Goal: Task Accomplishment & Management: Complete application form

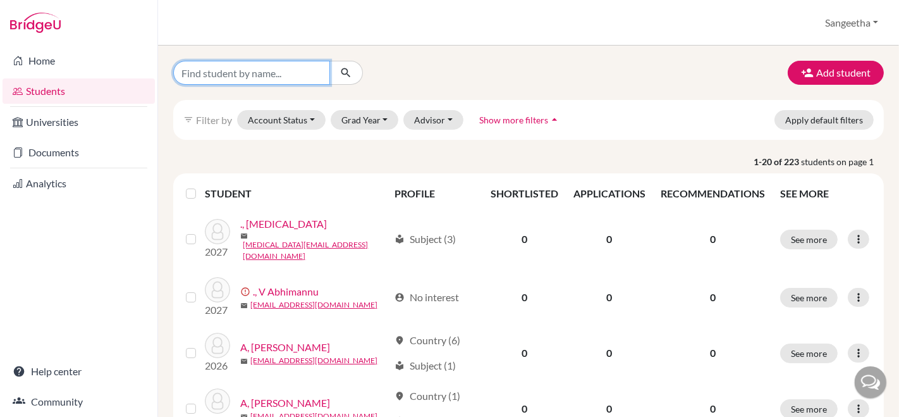
click at [258, 64] on input "Find student by name..." at bounding box center [251, 73] width 157 height 24
type input "lumina"
click button "submit" at bounding box center [345, 73] width 33 height 24
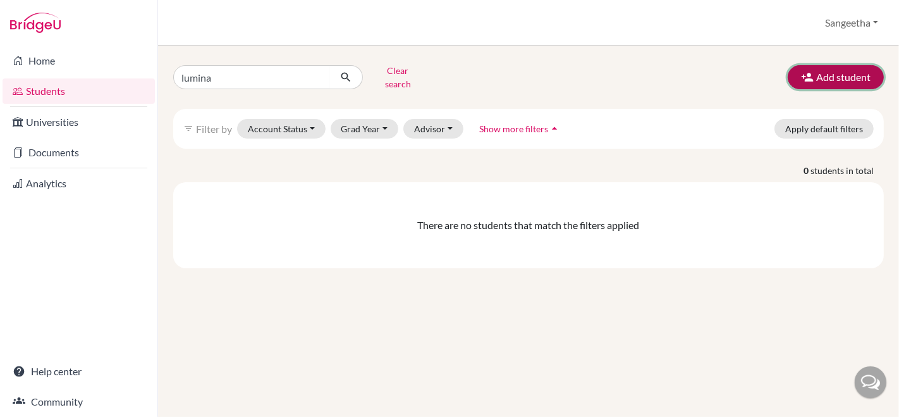
click at [816, 65] on button "Add student" at bounding box center [836, 77] width 96 height 24
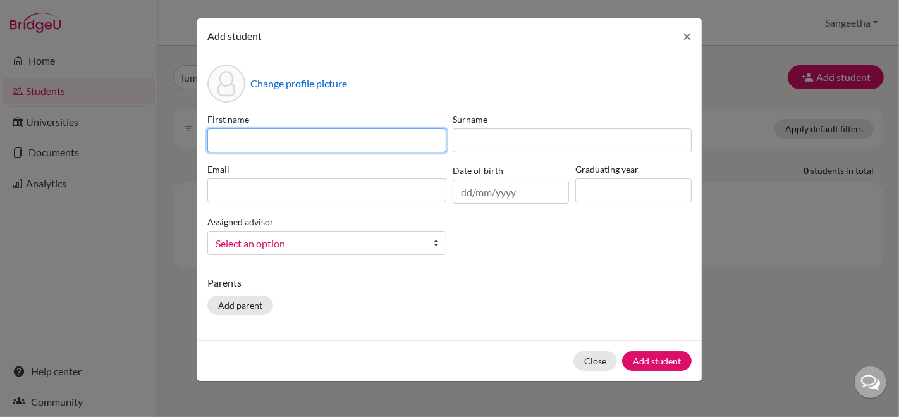
click at [334, 138] on input at bounding box center [326, 140] width 239 height 24
type input "Lumina"
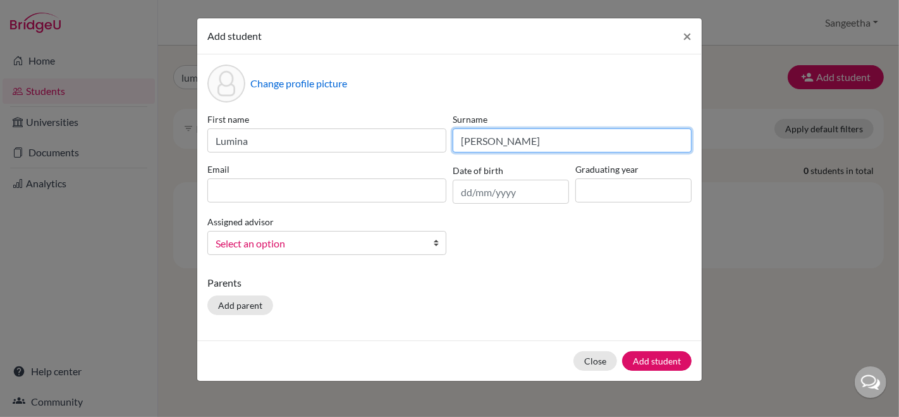
type input "John"
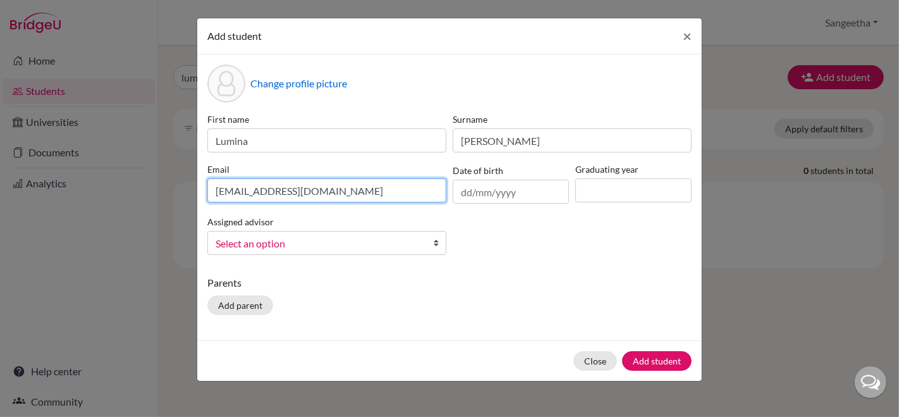
type input "lumina@trins.org"
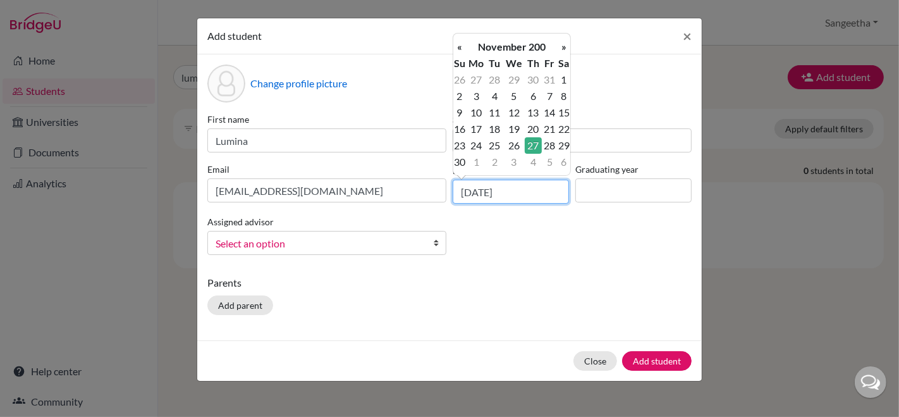
type input "27/11/2009"
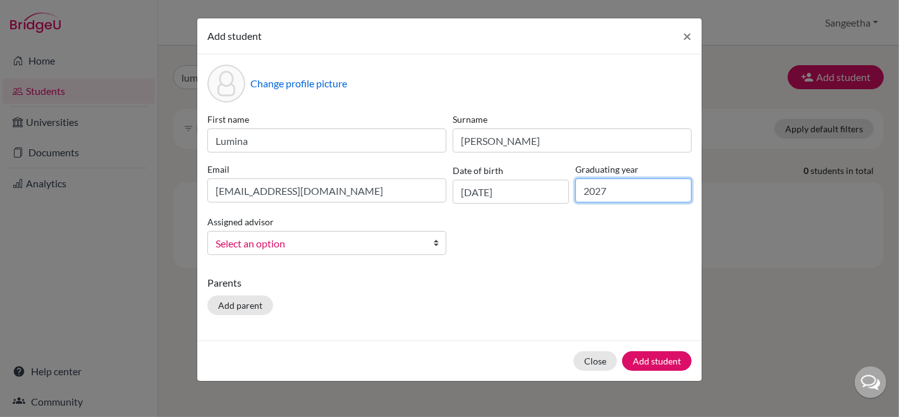
type input "2027"
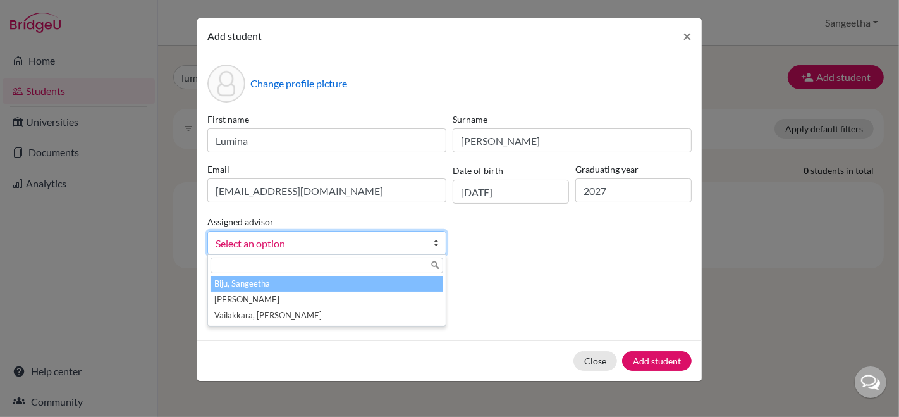
click at [238, 283] on li "Biju, Sangeetha" at bounding box center [326, 284] width 233 height 16
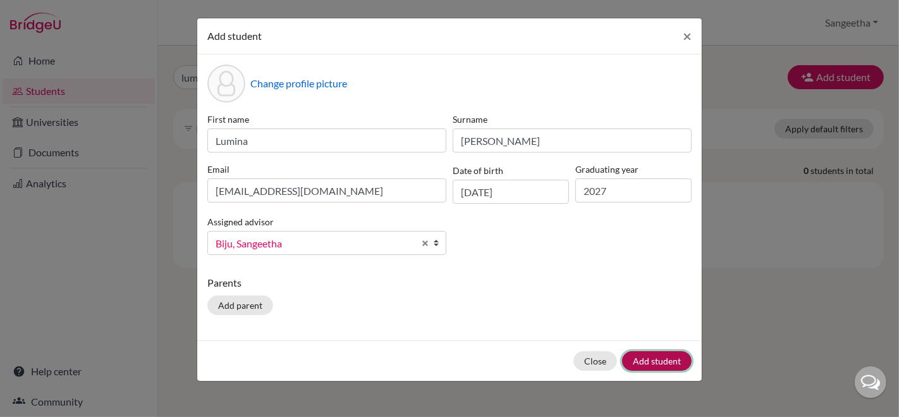
click at [666, 353] on button "Add student" at bounding box center [657, 361] width 70 height 20
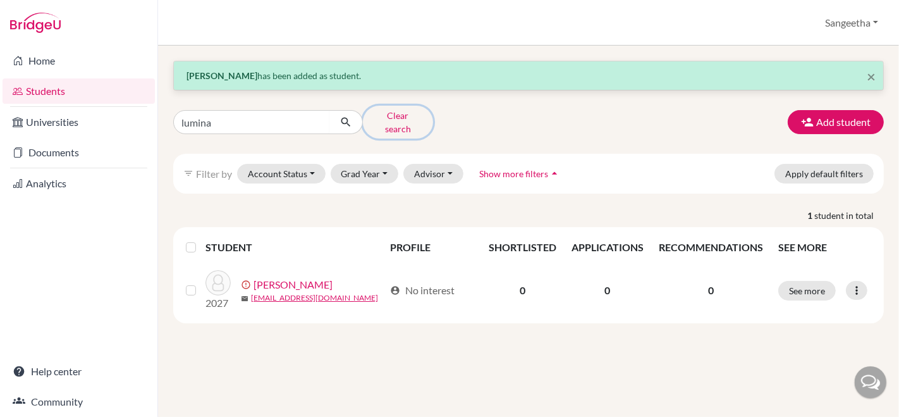
click at [406, 110] on button "Clear search" at bounding box center [398, 122] width 70 height 33
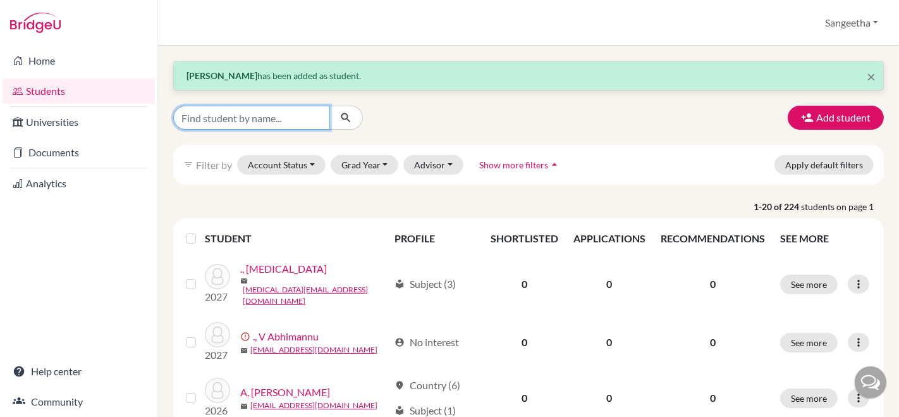
click at [262, 123] on input "Find student by name..." at bounding box center [251, 118] width 157 height 24
type input "lyrah"
click button "submit" at bounding box center [345, 118] width 33 height 24
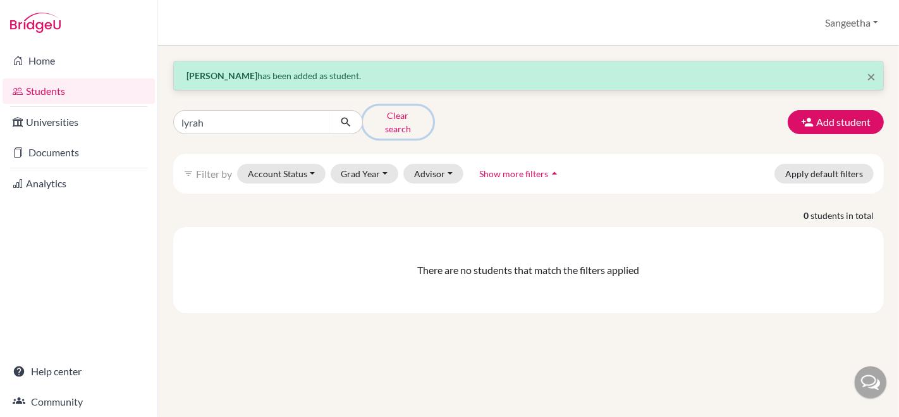
click at [391, 118] on button "Clear search" at bounding box center [398, 122] width 70 height 33
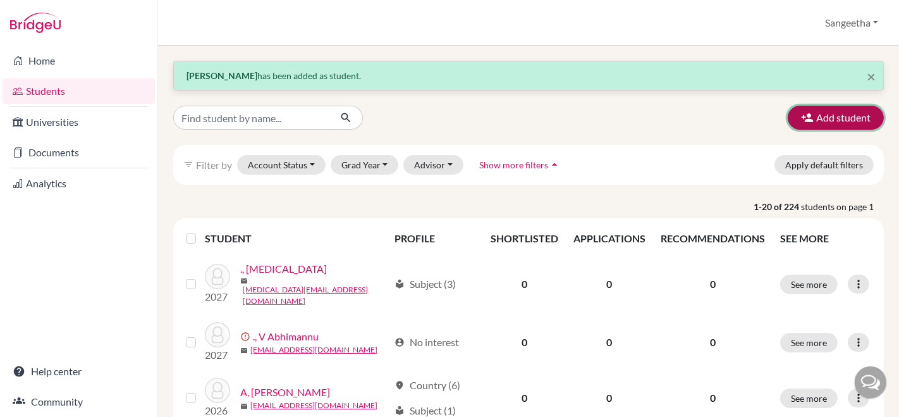
click at [801, 118] on icon "button" at bounding box center [807, 117] width 13 height 13
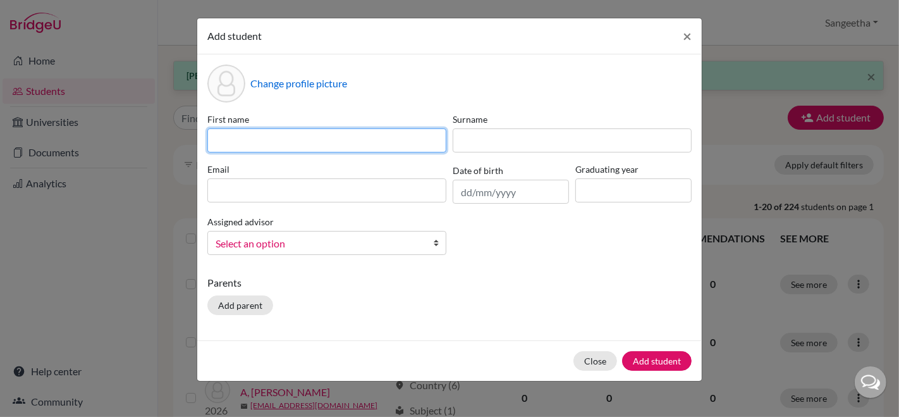
click at [417, 143] on input at bounding box center [326, 140] width 239 height 24
type input "Lyrah"
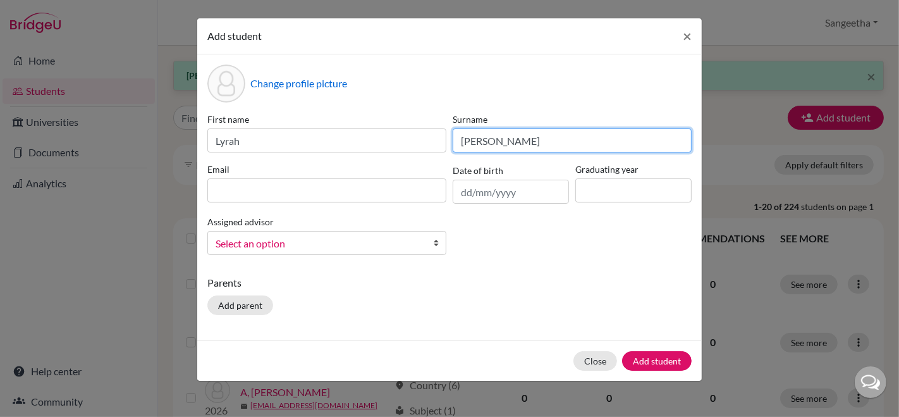
type input "Ann Anoop"
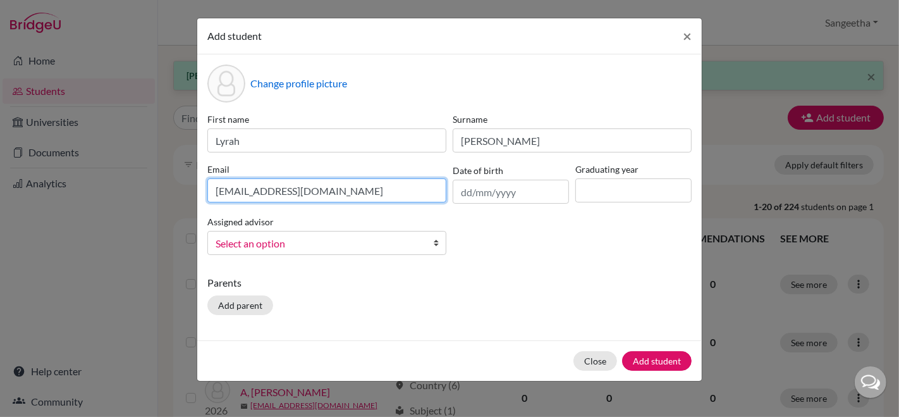
type input "[EMAIL_ADDRESS][DOMAIN_NAME]"
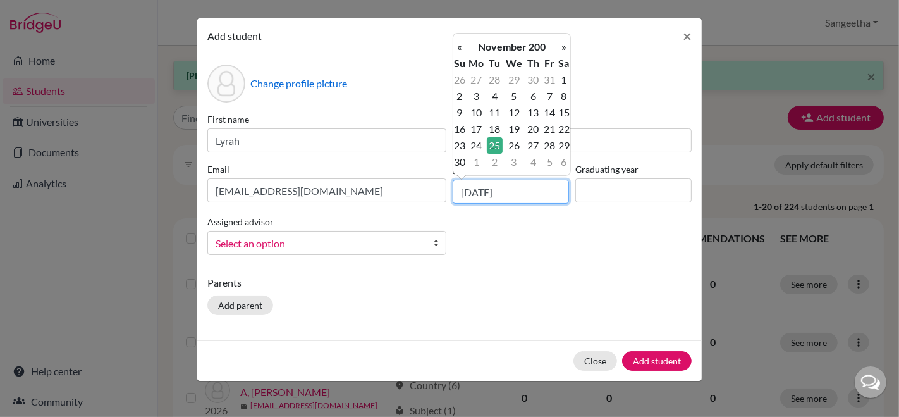
type input "25/11/2008"
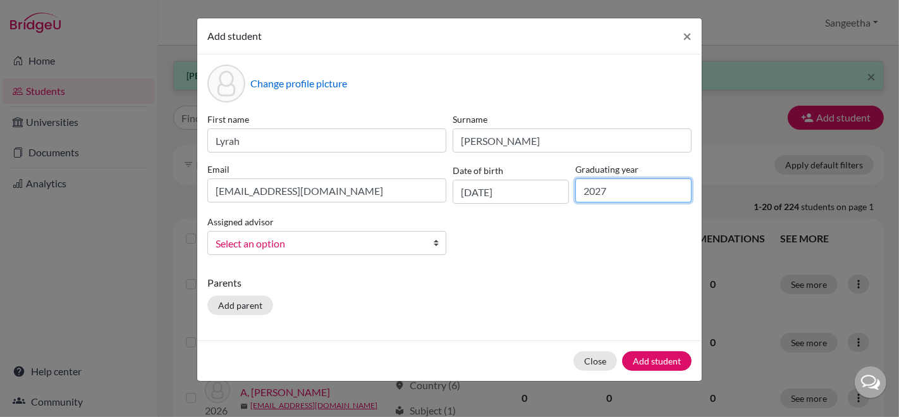
type input "2027"
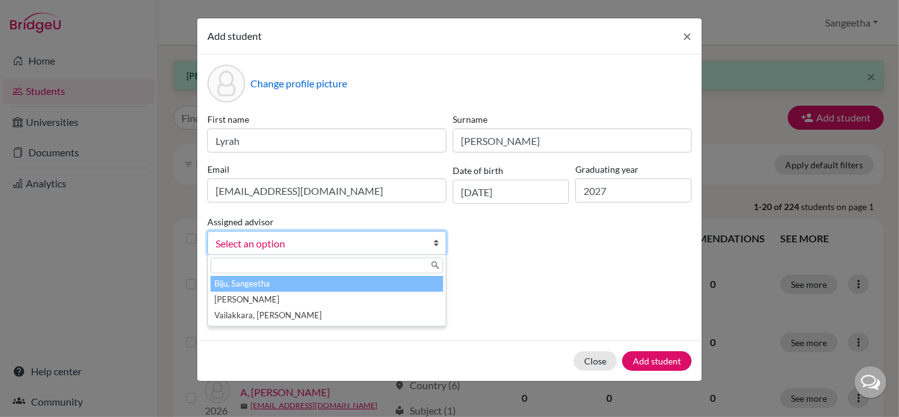
click at [223, 280] on li "Biju, Sangeetha" at bounding box center [326, 284] width 233 height 16
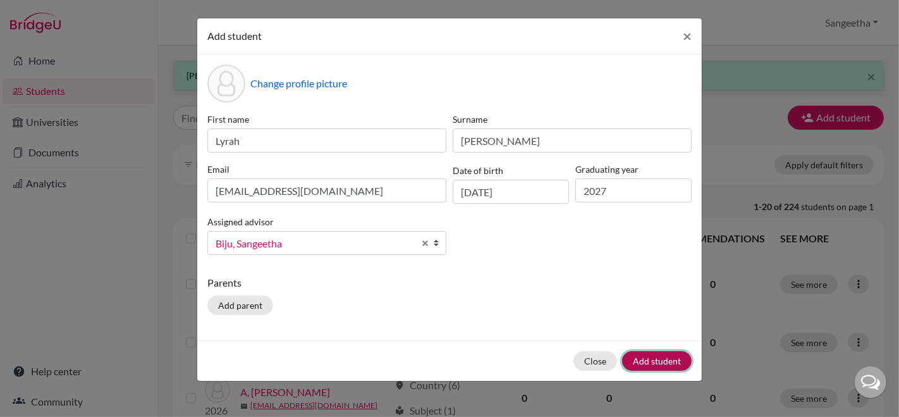
click at [668, 363] on button "Add student" at bounding box center [657, 361] width 70 height 20
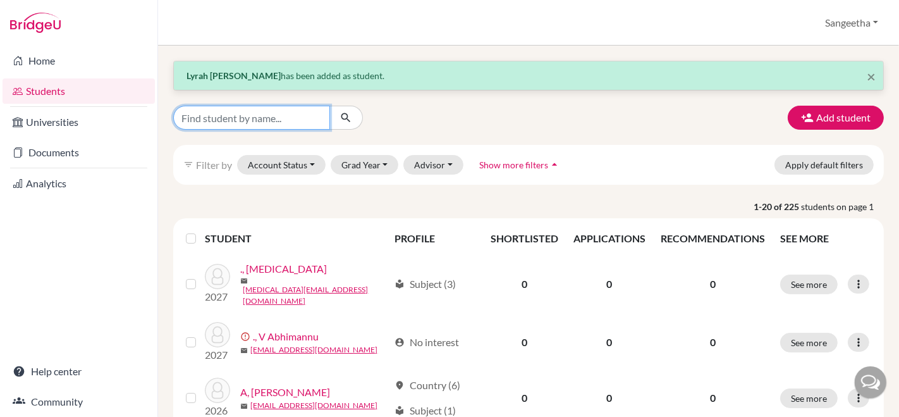
click at [298, 123] on input "Find student by name..." at bounding box center [251, 118] width 157 height 24
type input "kamya"
click button "submit" at bounding box center [345, 118] width 33 height 24
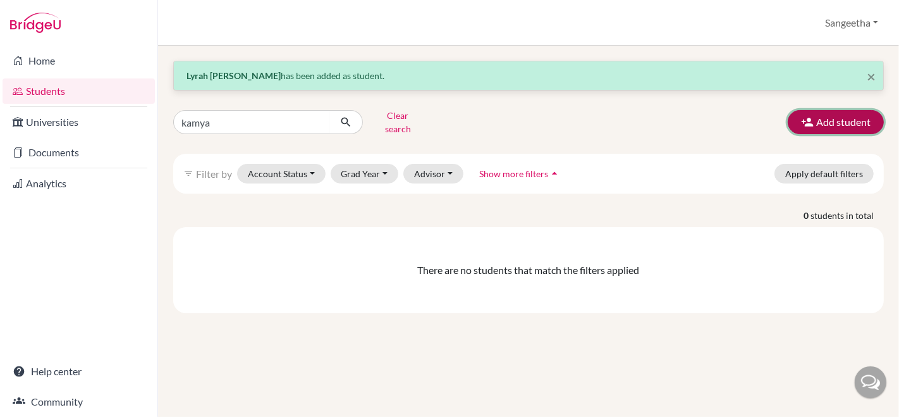
click at [836, 110] on button "Add student" at bounding box center [836, 122] width 96 height 24
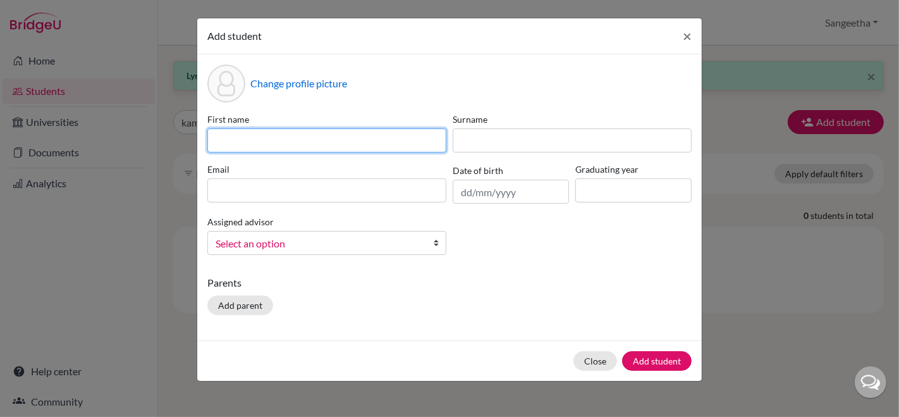
click at [370, 145] on input at bounding box center [326, 140] width 239 height 24
type input "Kamya"
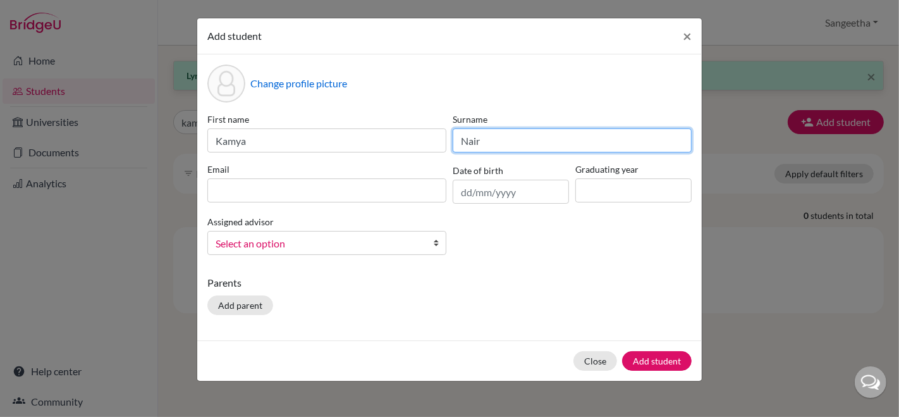
type input "Nair"
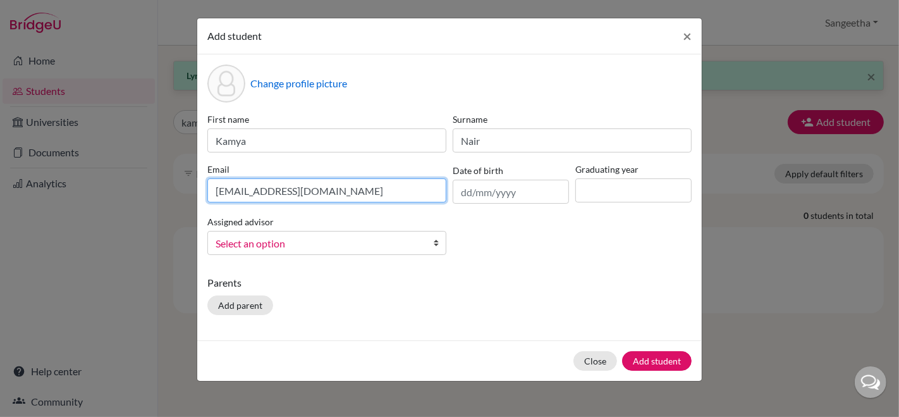
type input "kamya@trins.org"
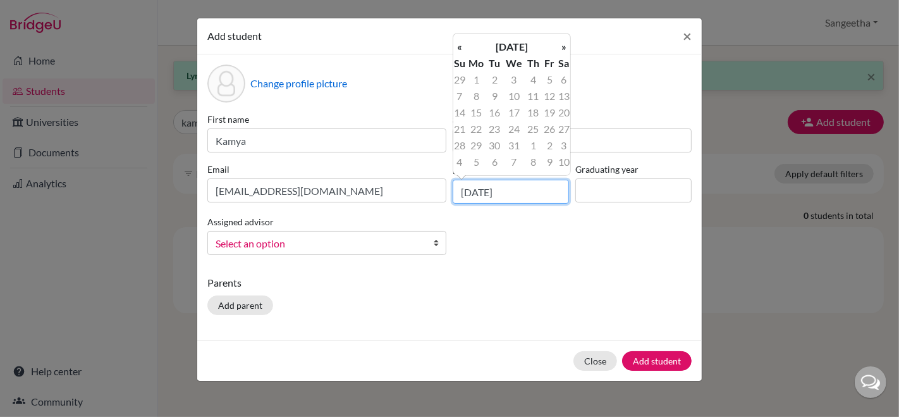
type input "12/03/2009"
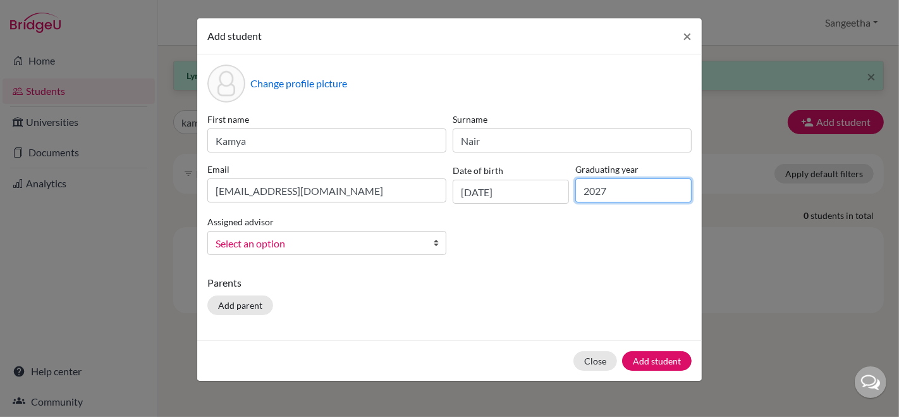
type input "2027"
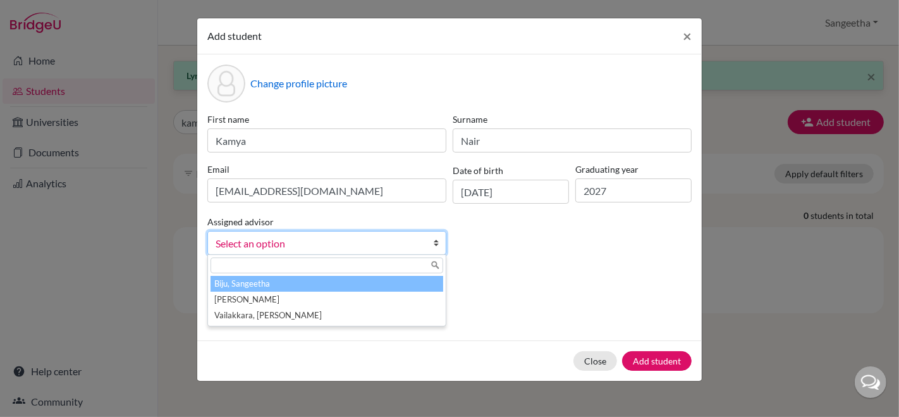
click at [291, 247] on span "Select an option" at bounding box center [319, 243] width 206 height 16
click at [298, 283] on li "Biju, Sangeetha" at bounding box center [326, 284] width 233 height 16
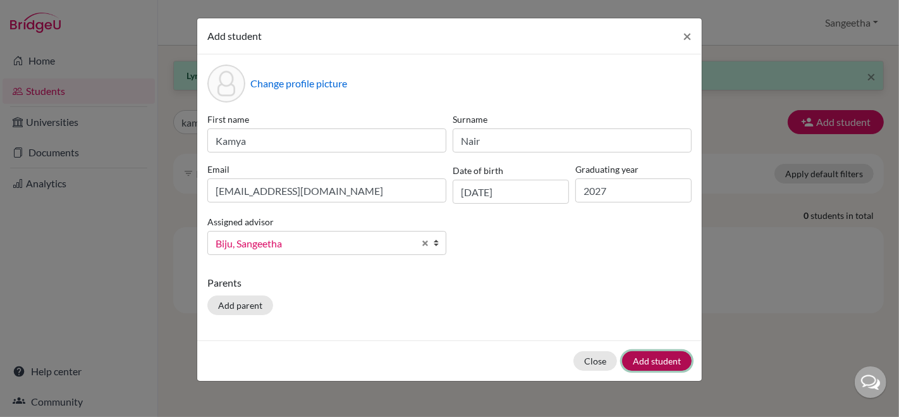
click at [643, 356] on button "Add student" at bounding box center [657, 361] width 70 height 20
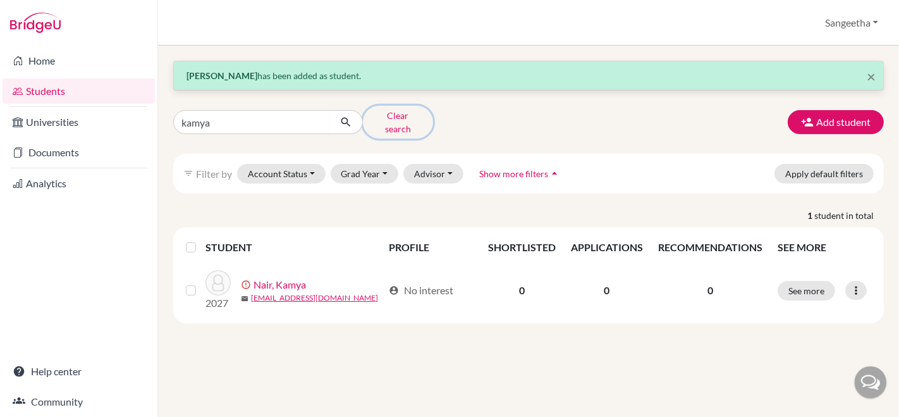
click at [413, 116] on button "Clear search" at bounding box center [398, 122] width 70 height 33
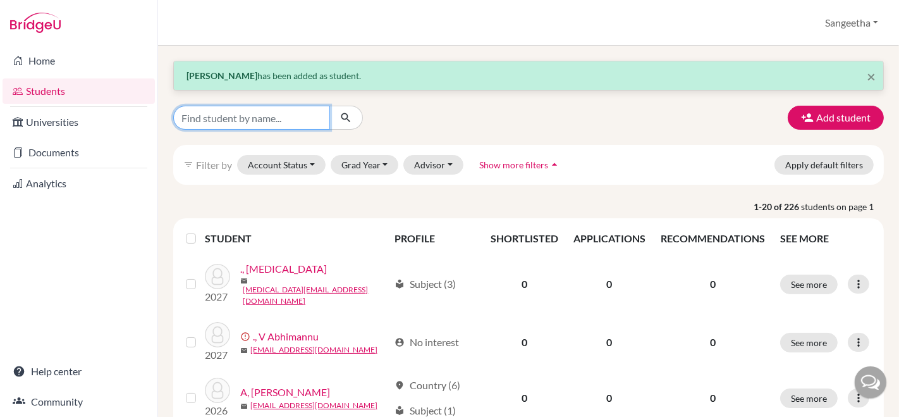
click at [198, 118] on input "Find student by name..." at bounding box center [251, 118] width 157 height 24
type input "advait"
click button "submit" at bounding box center [345, 118] width 33 height 24
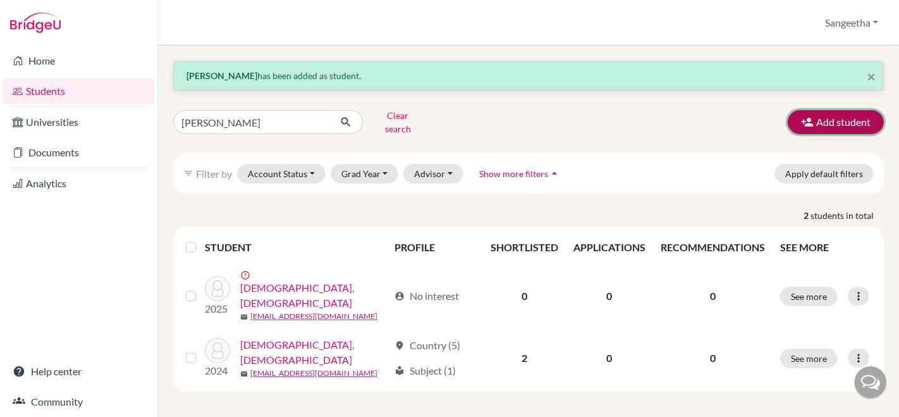
click at [813, 116] on icon "button" at bounding box center [807, 122] width 13 height 13
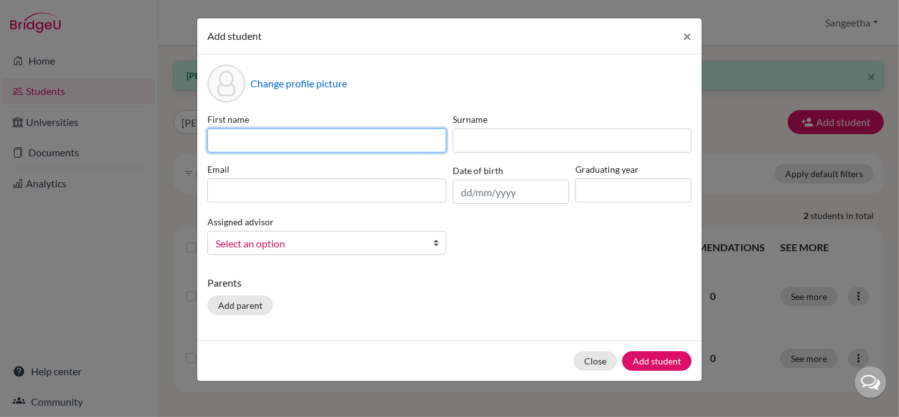
click at [334, 140] on input at bounding box center [326, 140] width 239 height 24
type input "Advait"
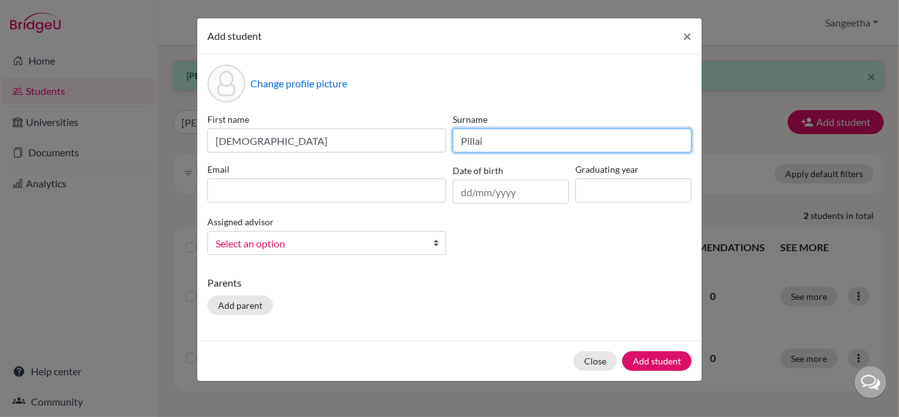
type input "Pillai"
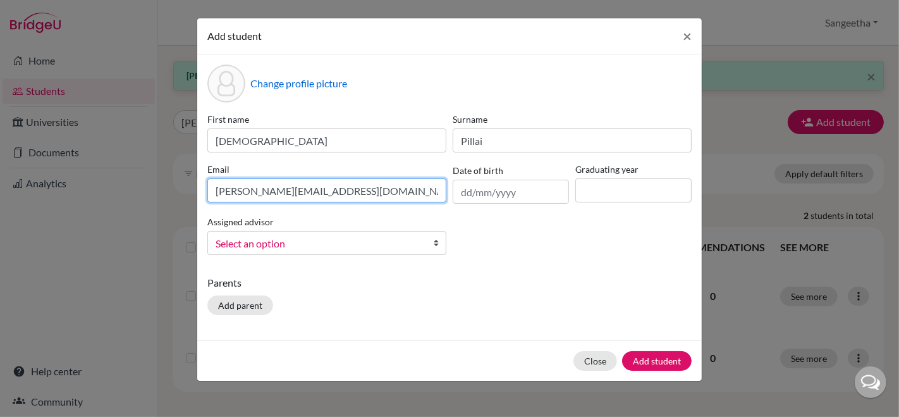
type input "advait@trins.org"
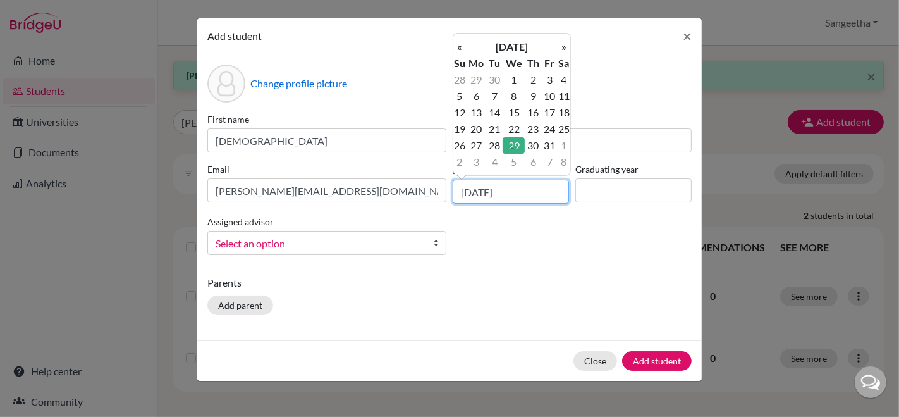
type input "29/07/2009"
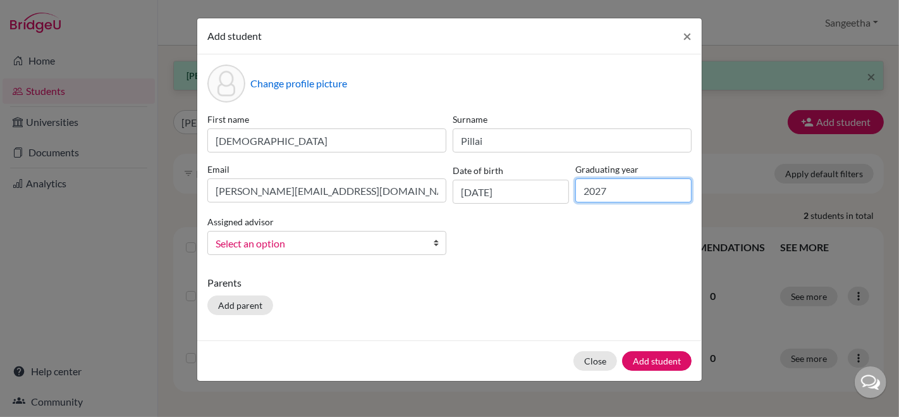
type input "2027"
click at [292, 235] on span "Select an option" at bounding box center [319, 243] width 206 height 16
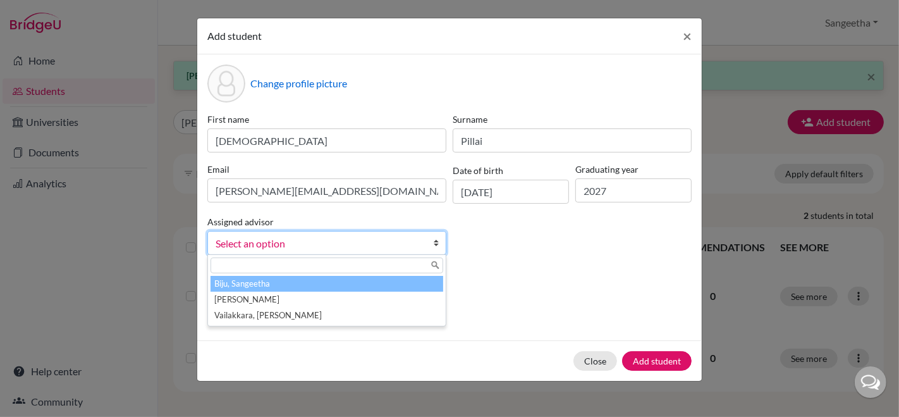
click at [271, 283] on li "Biju, Sangeetha" at bounding box center [326, 284] width 233 height 16
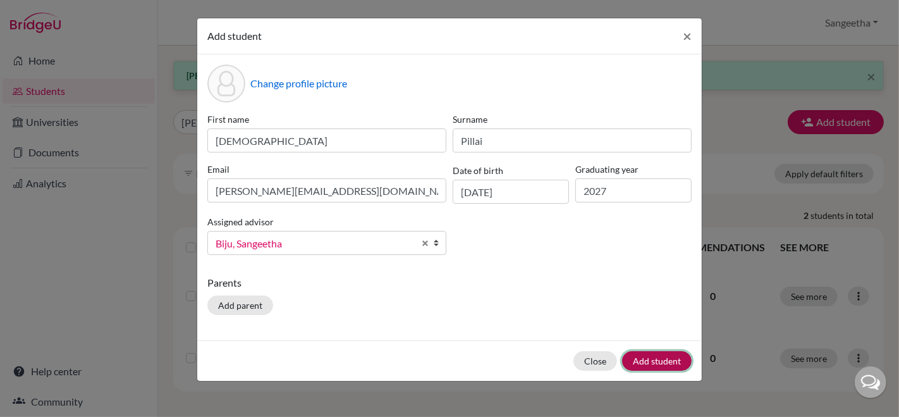
click at [632, 353] on button "Add student" at bounding box center [657, 361] width 70 height 20
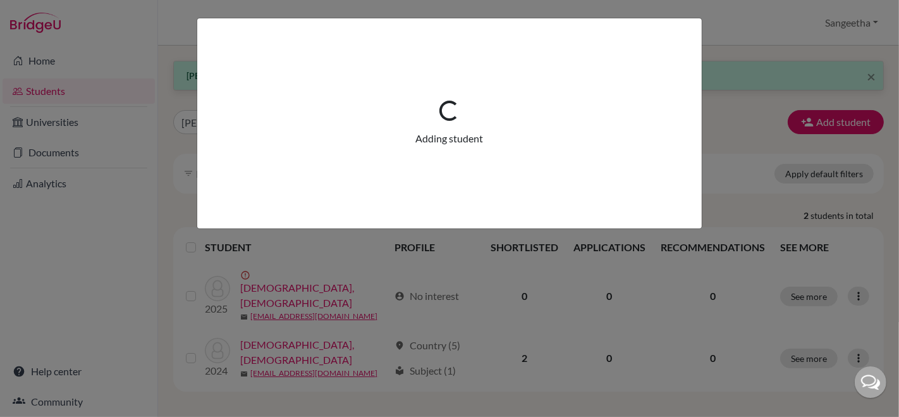
click at [632, 353] on div "Loading... Adding student" at bounding box center [449, 208] width 899 height 417
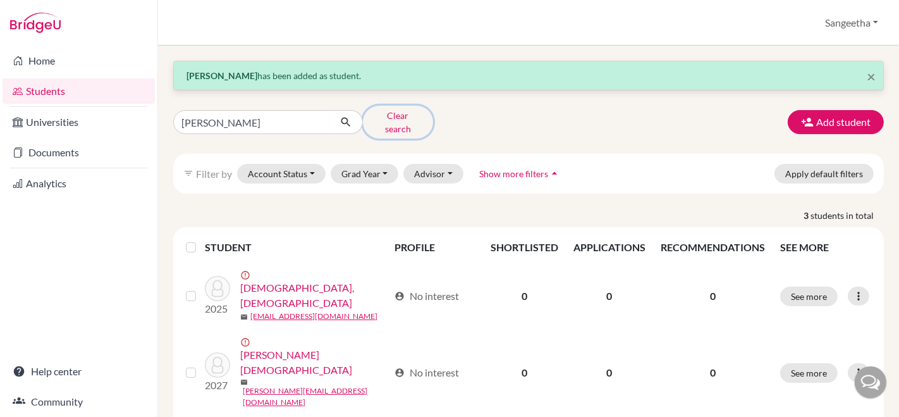
click at [405, 111] on button "Clear search" at bounding box center [398, 122] width 70 height 33
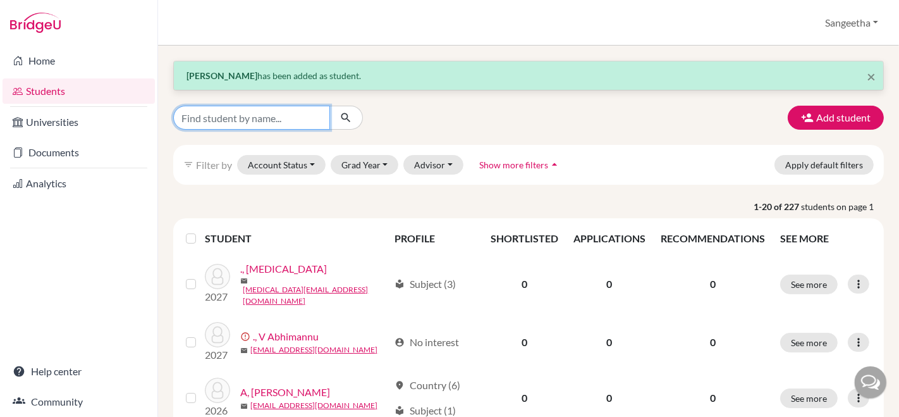
click at [239, 109] on input "Find student by name..." at bounding box center [251, 118] width 157 height 24
type input "rochelle"
click button "submit" at bounding box center [345, 118] width 33 height 24
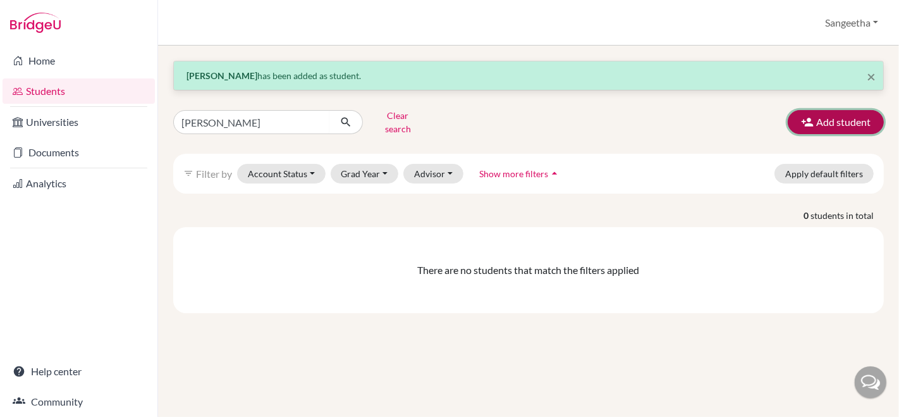
click at [859, 118] on button "Add student" at bounding box center [836, 122] width 96 height 24
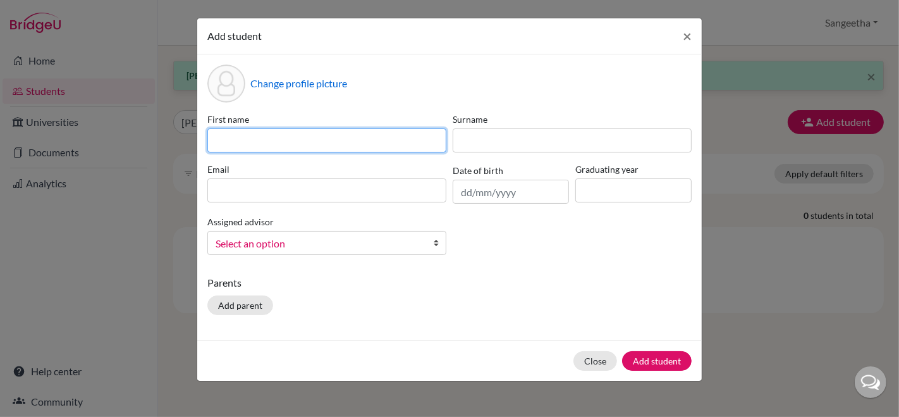
click at [315, 130] on input at bounding box center [326, 140] width 239 height 24
type input "Rochelle"
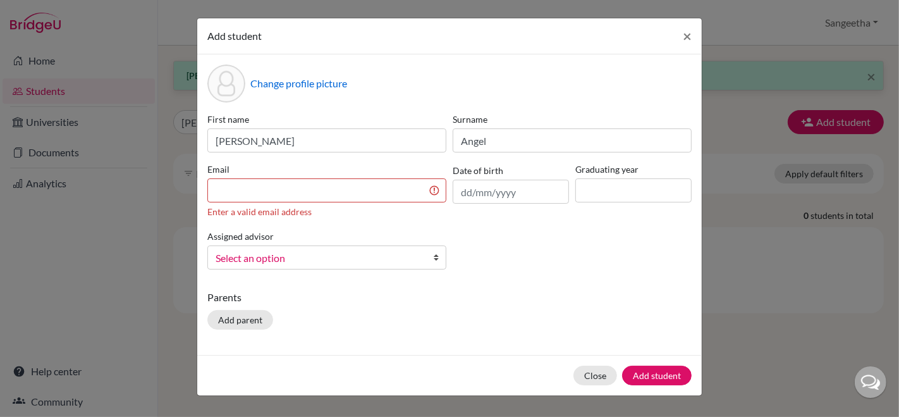
click at [523, 152] on div "First name Rochelle Surname Angel Email Enter a valid email address Date of bir…" at bounding box center [449, 196] width 490 height 167
click at [547, 131] on input "Angel" at bounding box center [572, 140] width 239 height 24
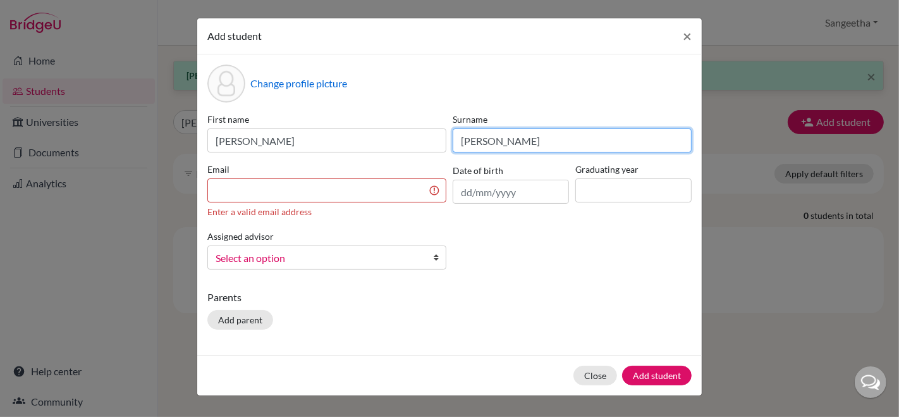
type input "Angel Gomez"
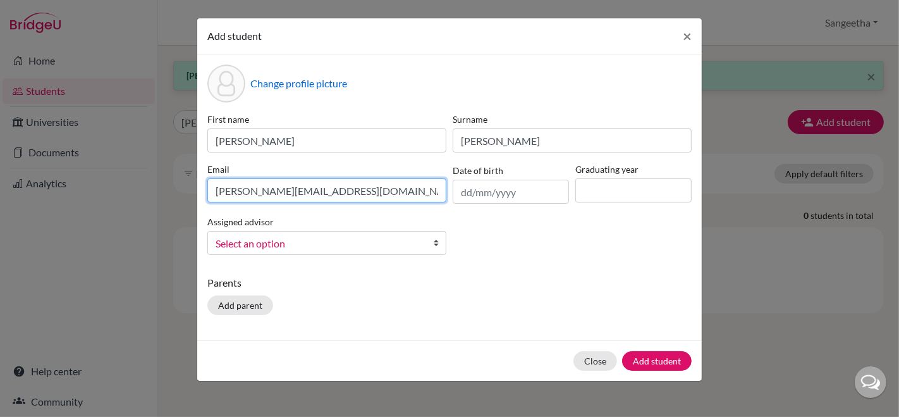
type input "[PERSON_NAME][EMAIL_ADDRESS][DOMAIN_NAME]"
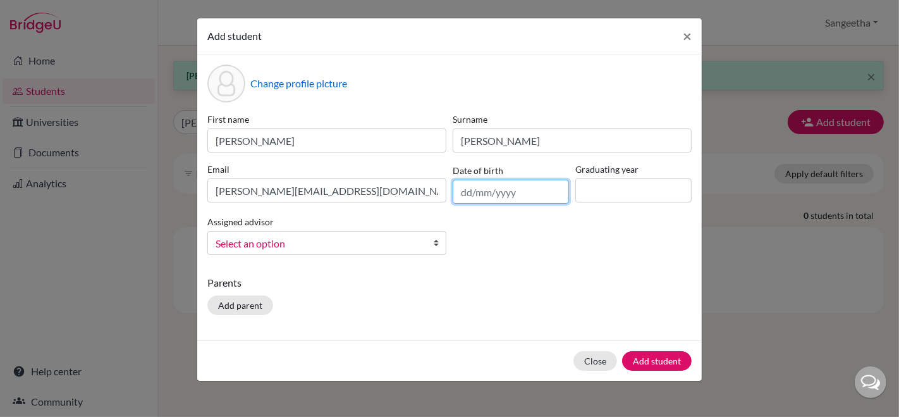
click at [463, 194] on input "text" at bounding box center [511, 192] width 116 height 24
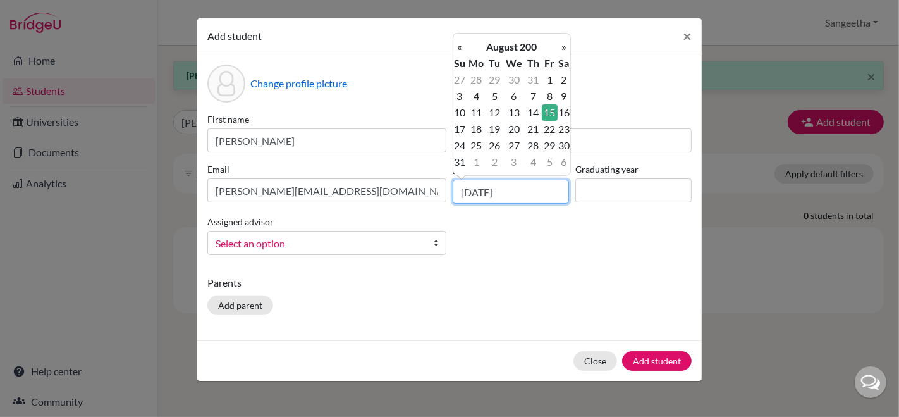
type input "15/08/2008"
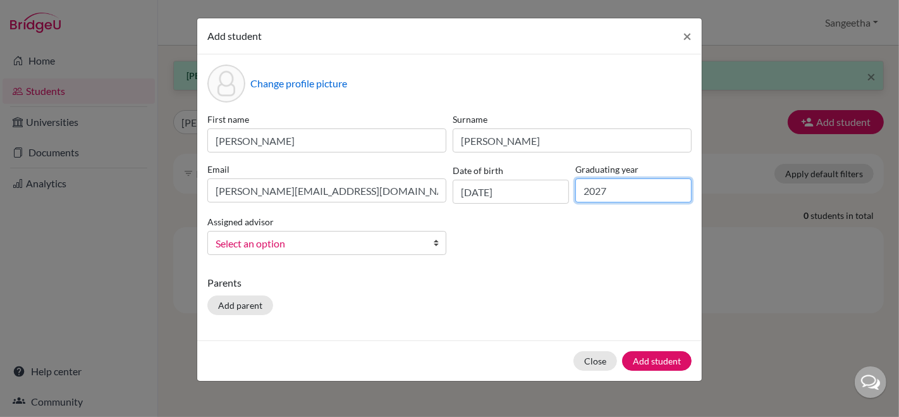
type input "2027"
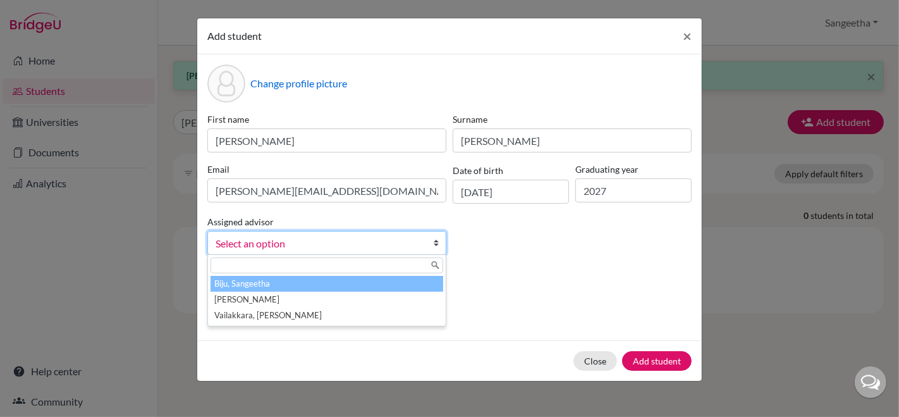
click at [352, 248] on span "Select an option" at bounding box center [319, 243] width 206 height 16
click at [302, 285] on li "Biju, Sangeetha" at bounding box center [326, 284] width 233 height 16
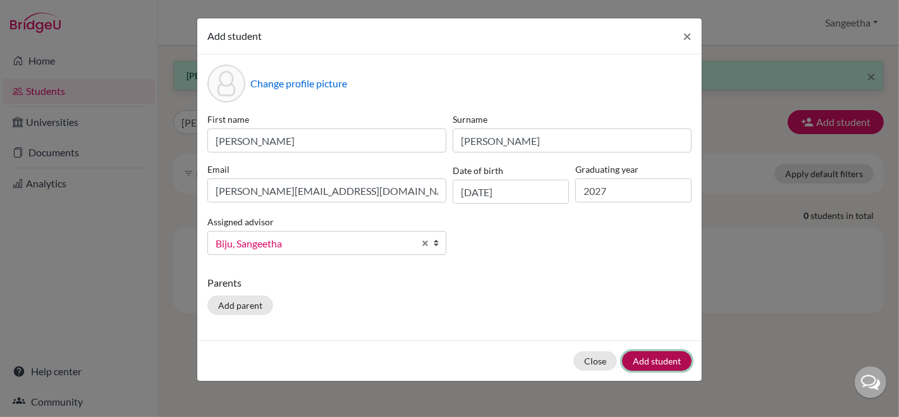
click at [666, 357] on button "Add student" at bounding box center [657, 361] width 70 height 20
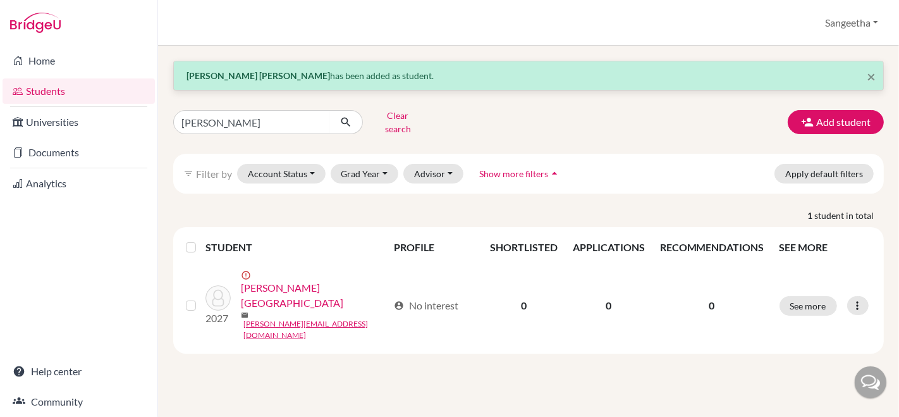
click at [106, 95] on link "Students" at bounding box center [79, 90] width 152 height 25
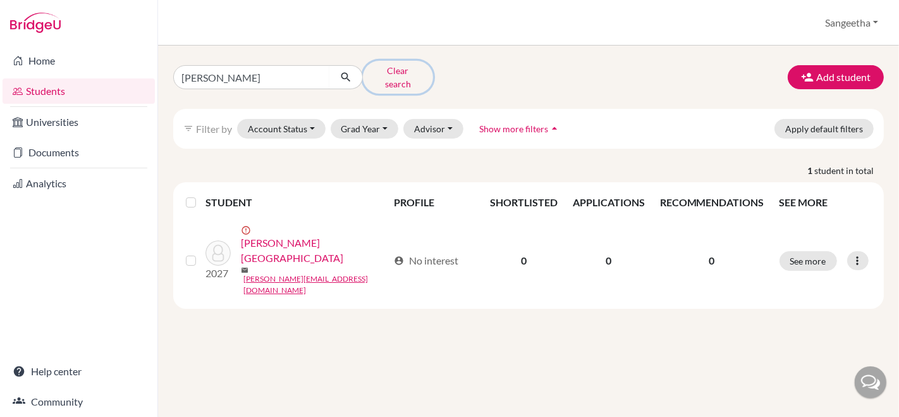
click at [382, 76] on button "Clear search" at bounding box center [398, 77] width 70 height 33
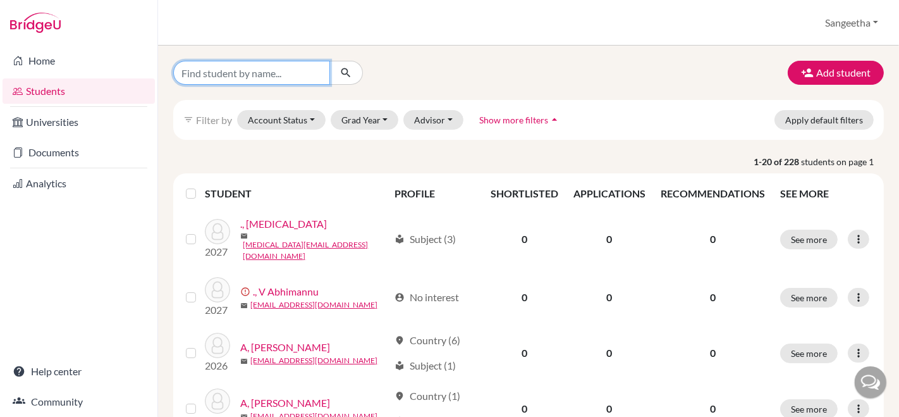
click at [300, 78] on input "Find student by name..." at bounding box center [251, 73] width 157 height 24
type input "chandrika"
click button "submit" at bounding box center [345, 73] width 33 height 24
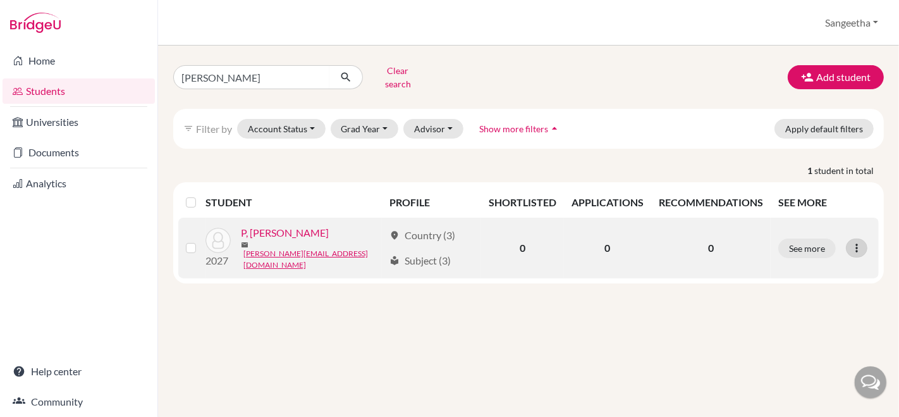
click at [861, 241] on icon at bounding box center [856, 247] width 13 height 13
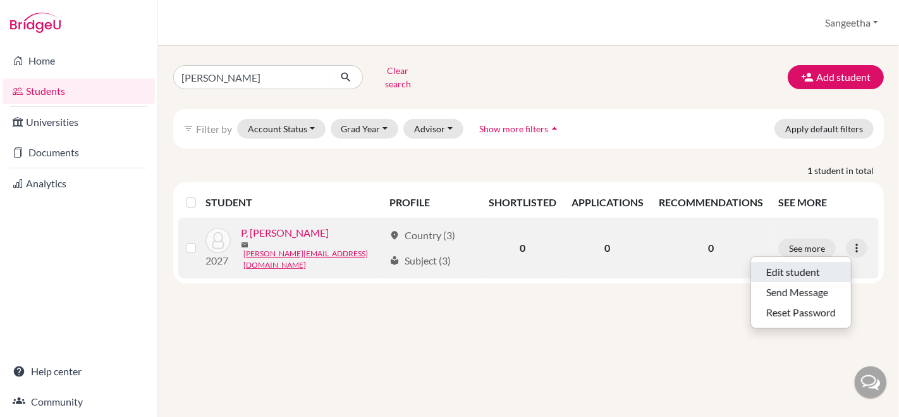
click at [814, 262] on button "Edit student" at bounding box center [801, 272] width 100 height 20
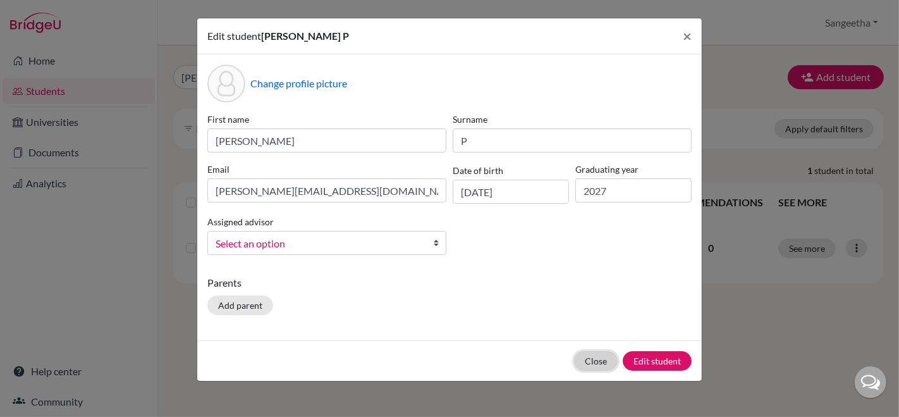
click at [590, 365] on button "Close" at bounding box center [596, 361] width 44 height 20
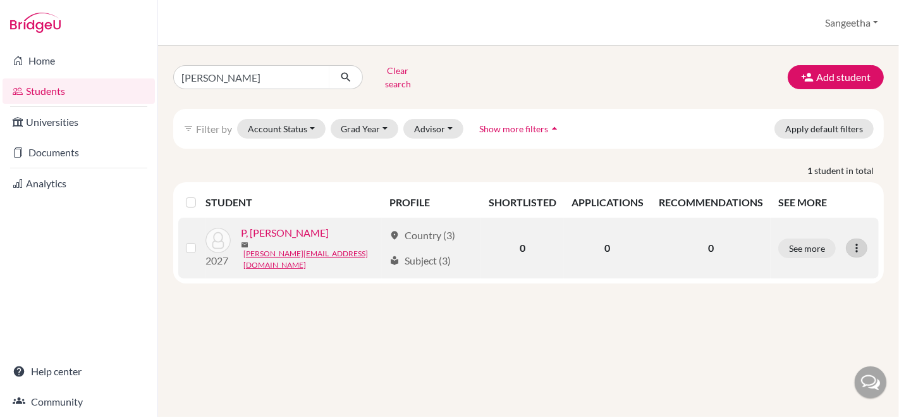
click at [850, 241] on icon at bounding box center [856, 247] width 13 height 13
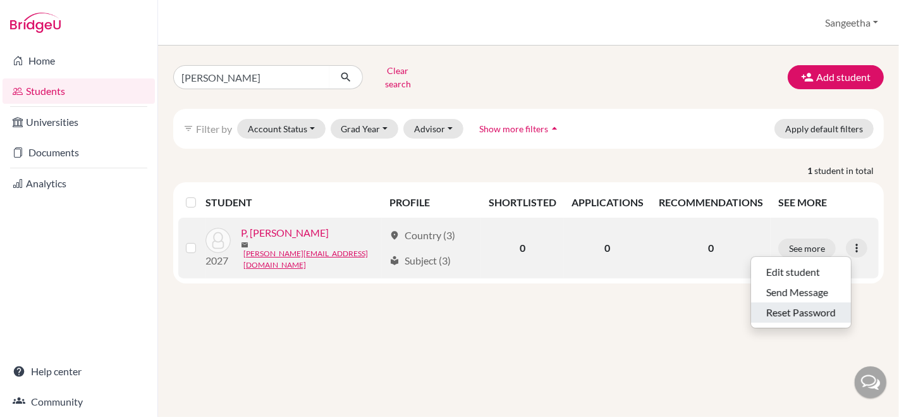
click at [814, 302] on button "Reset Password" at bounding box center [801, 312] width 100 height 20
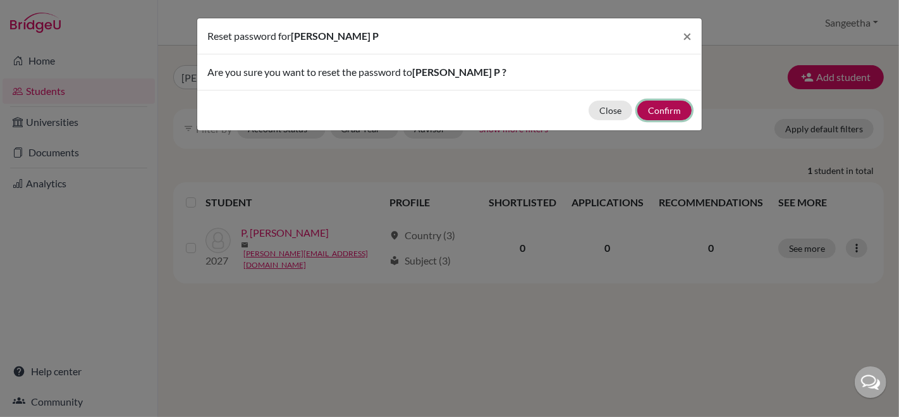
click at [664, 107] on button "Confirm" at bounding box center [664, 110] width 54 height 20
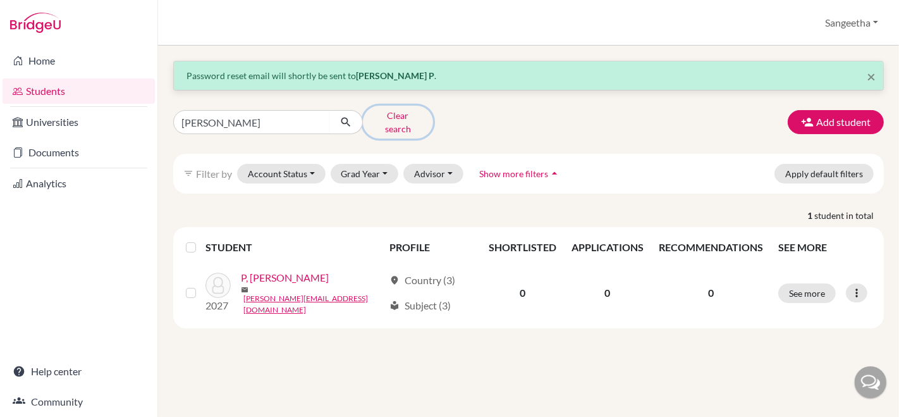
drag, startPoint x: 420, startPoint y: 114, endPoint x: 431, endPoint y: 113, distance: 10.9
click at [431, 113] on button "Clear search" at bounding box center [398, 122] width 70 height 33
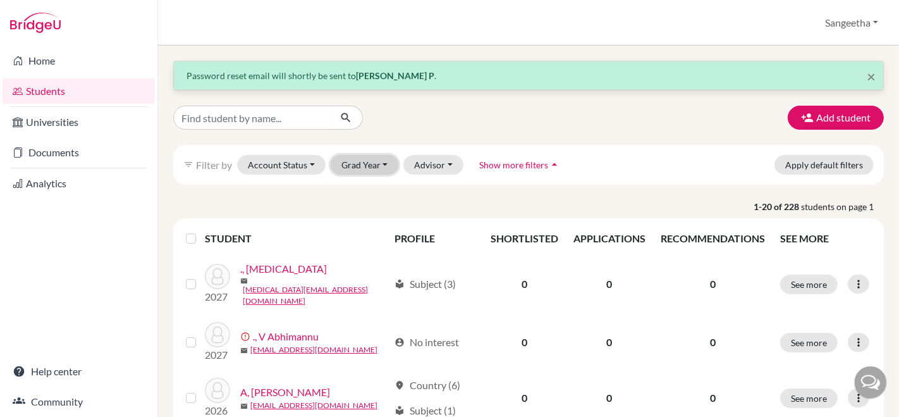
click at [386, 158] on button "Grad Year" at bounding box center [365, 165] width 68 height 20
click at [368, 193] on div "2027" at bounding box center [368, 191] width 44 height 15
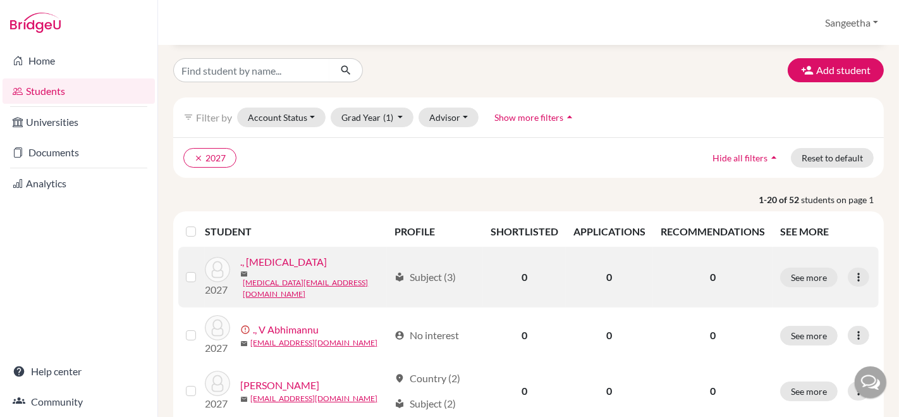
scroll to position [47, 0]
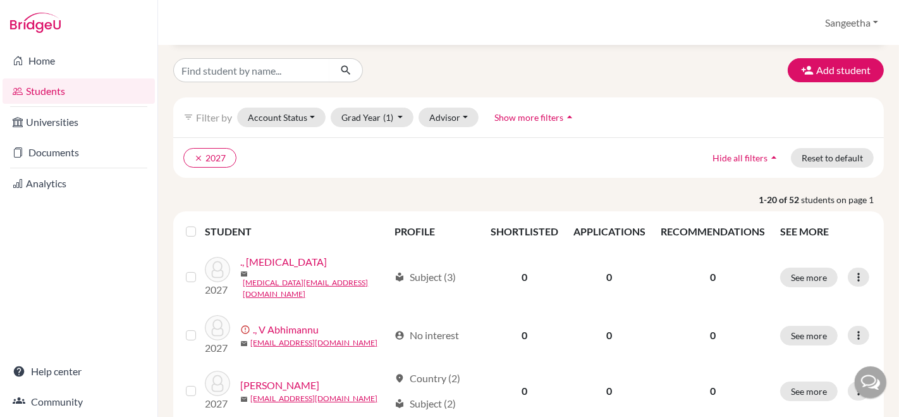
click at [556, 118] on span "Show more filters" at bounding box center [528, 117] width 69 height 11
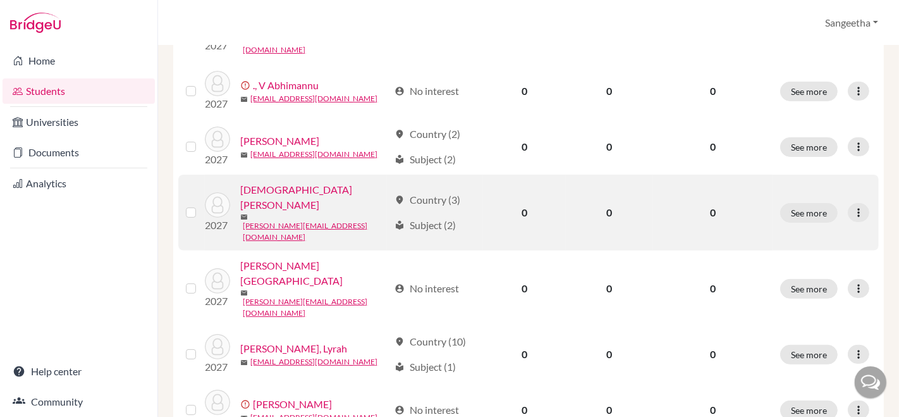
scroll to position [0, 0]
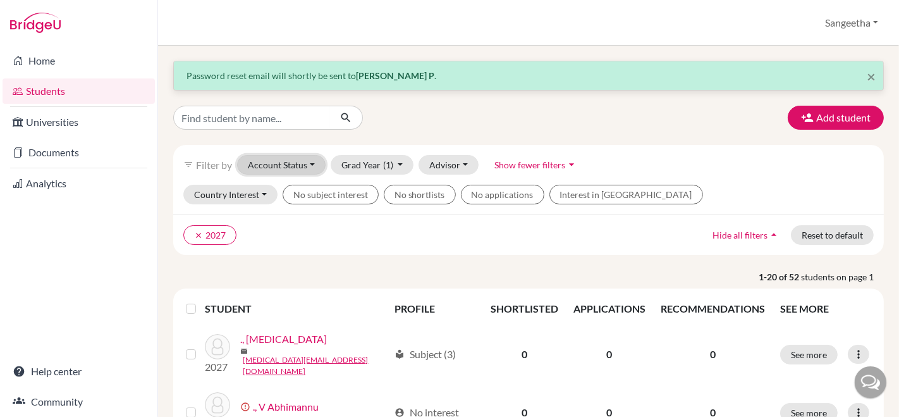
click at [277, 163] on button "Account Status" at bounding box center [281, 165] width 88 height 20
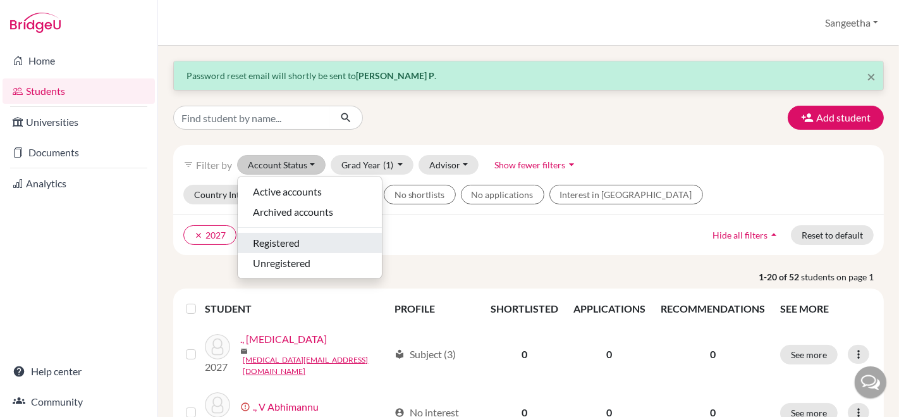
click at [281, 239] on span "Registered" at bounding box center [276, 242] width 47 height 15
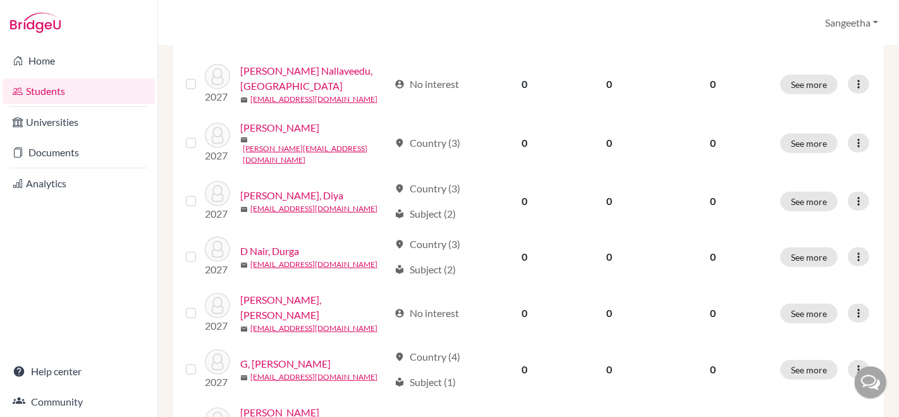
scroll to position [1072, 0]
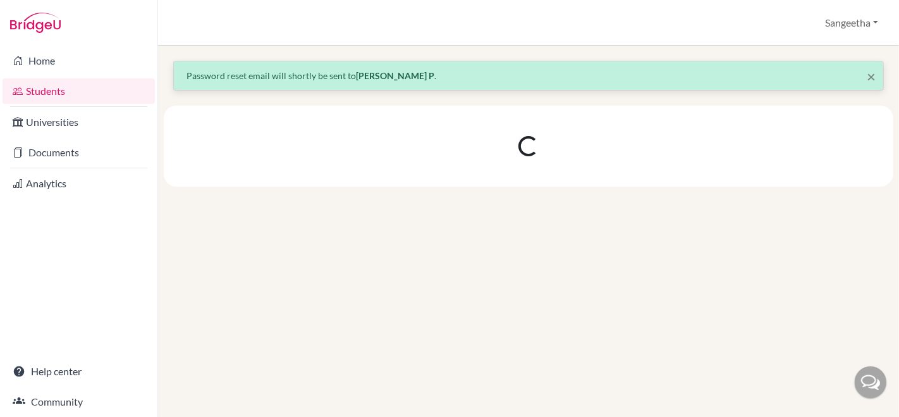
scroll to position [0, 0]
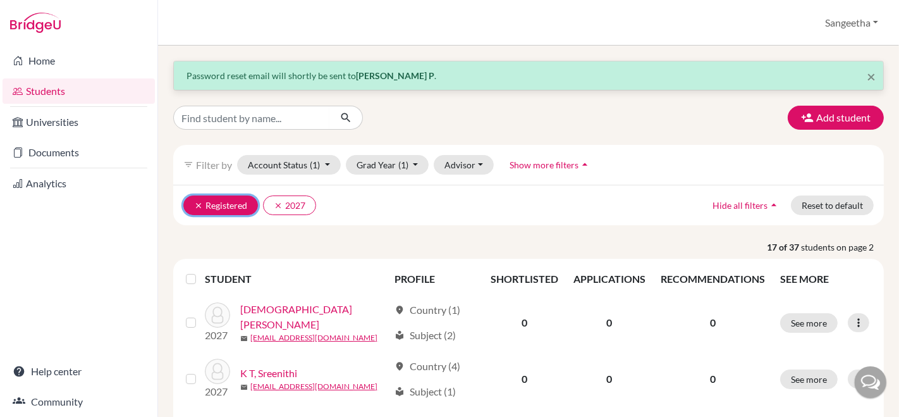
click at [196, 202] on icon "clear" at bounding box center [198, 205] width 9 height 9
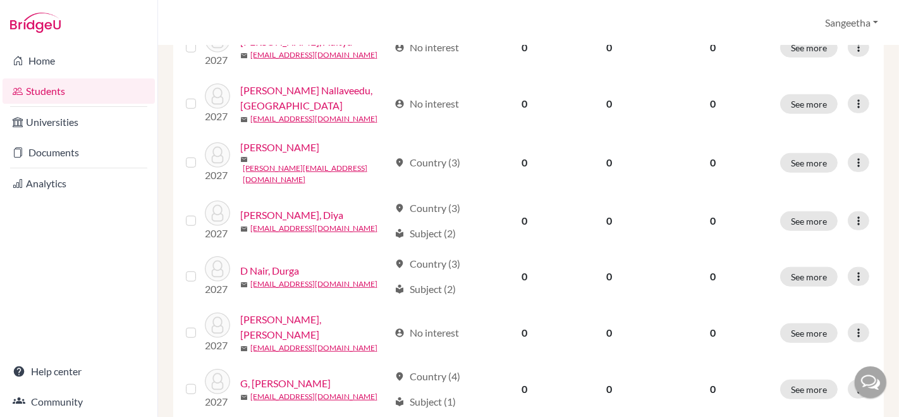
scroll to position [1072, 0]
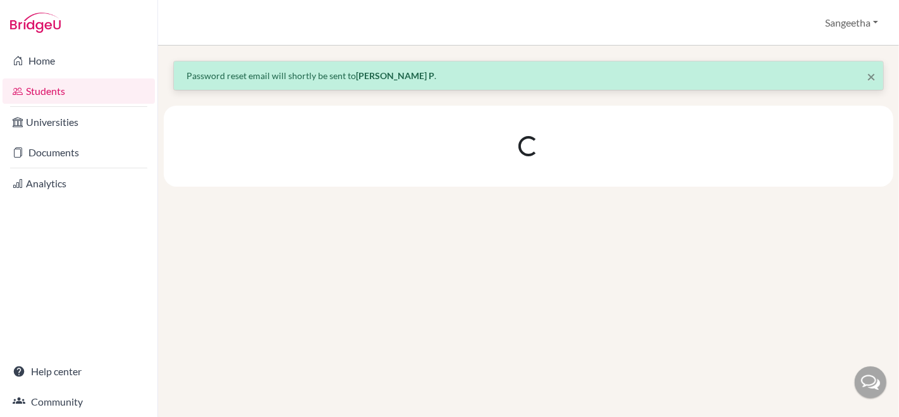
scroll to position [0, 0]
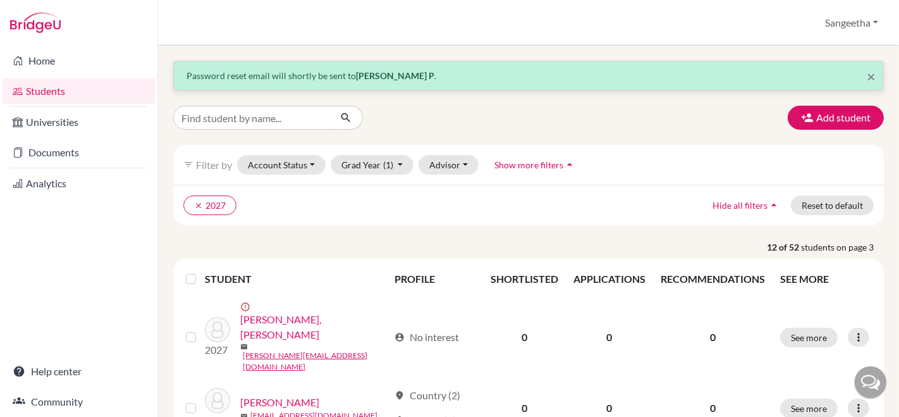
scroll to position [627, 0]
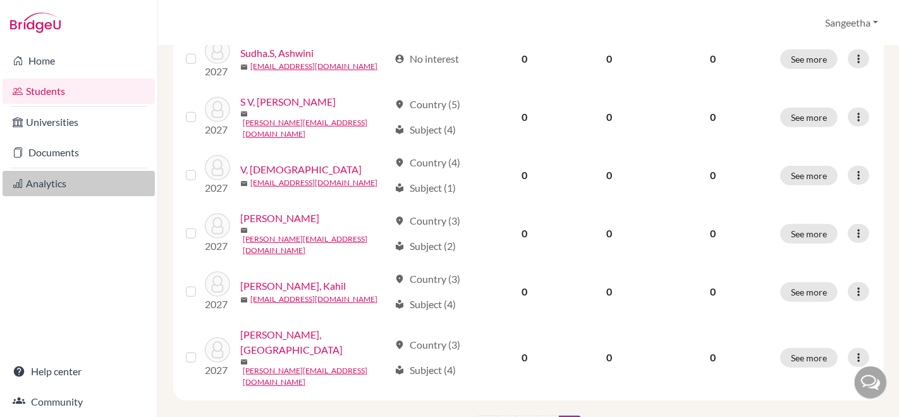
click at [63, 187] on link "Analytics" at bounding box center [79, 183] width 152 height 25
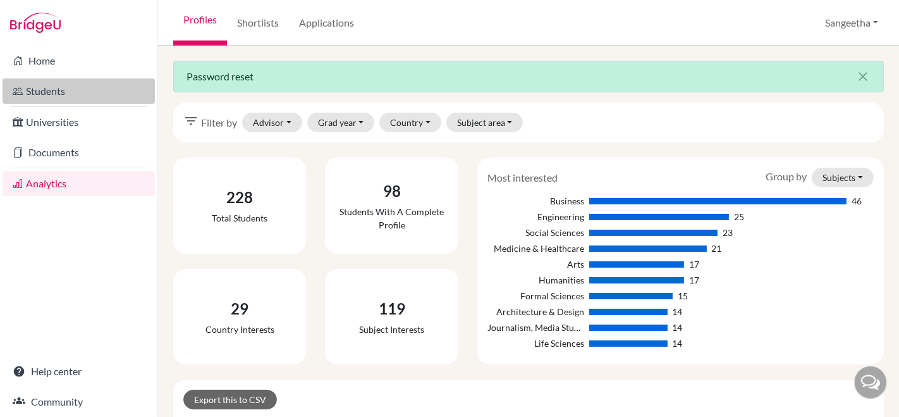
click at [68, 99] on link "Students" at bounding box center [79, 90] width 152 height 25
